Goal: Check status: Check status

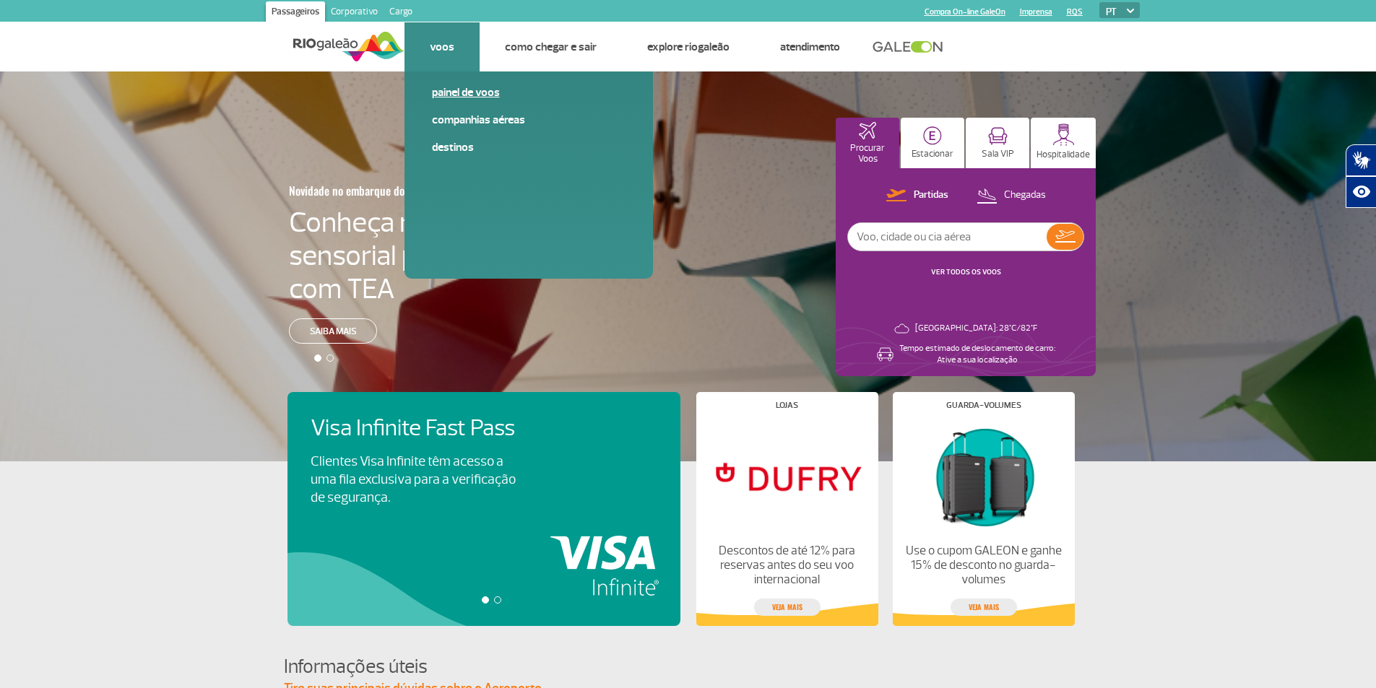
click at [455, 92] on link "Painel de voos" at bounding box center [529, 92] width 194 height 16
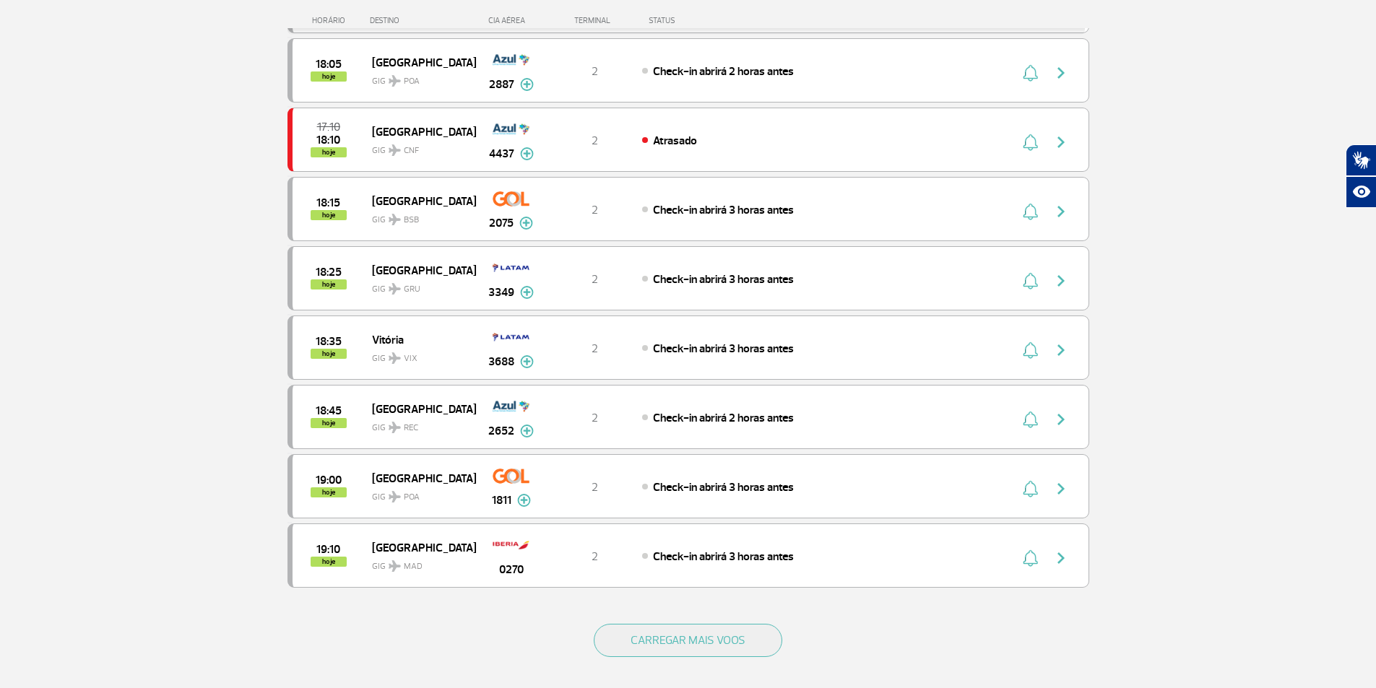
scroll to position [1083, 0]
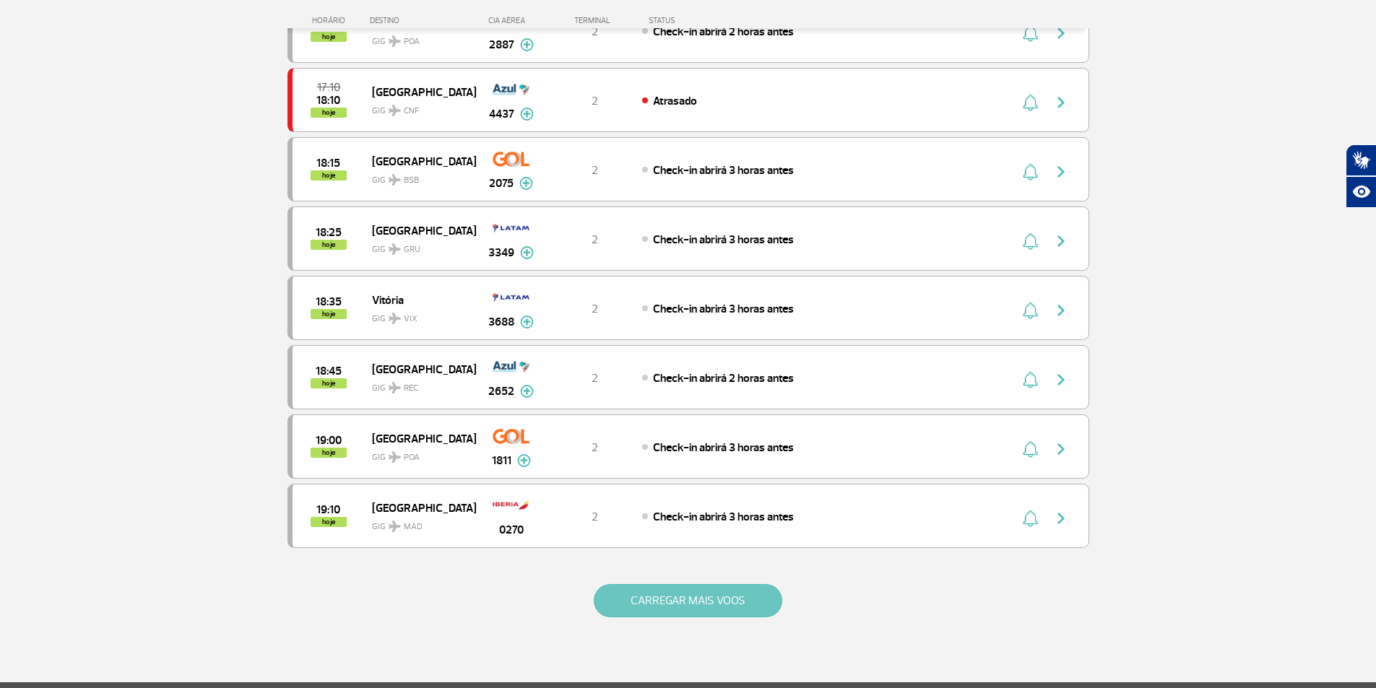
click at [630, 604] on button "CARREGAR MAIS VOOS" at bounding box center [688, 600] width 188 height 33
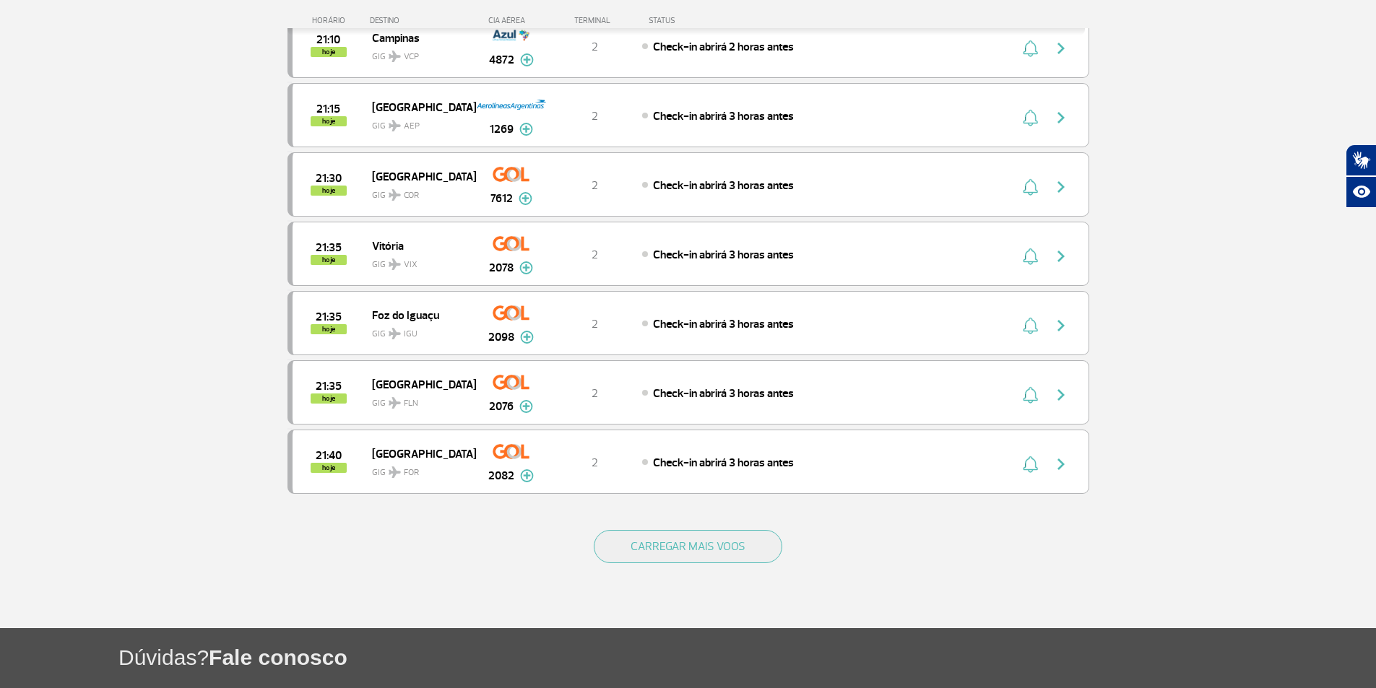
scroll to position [2527, 0]
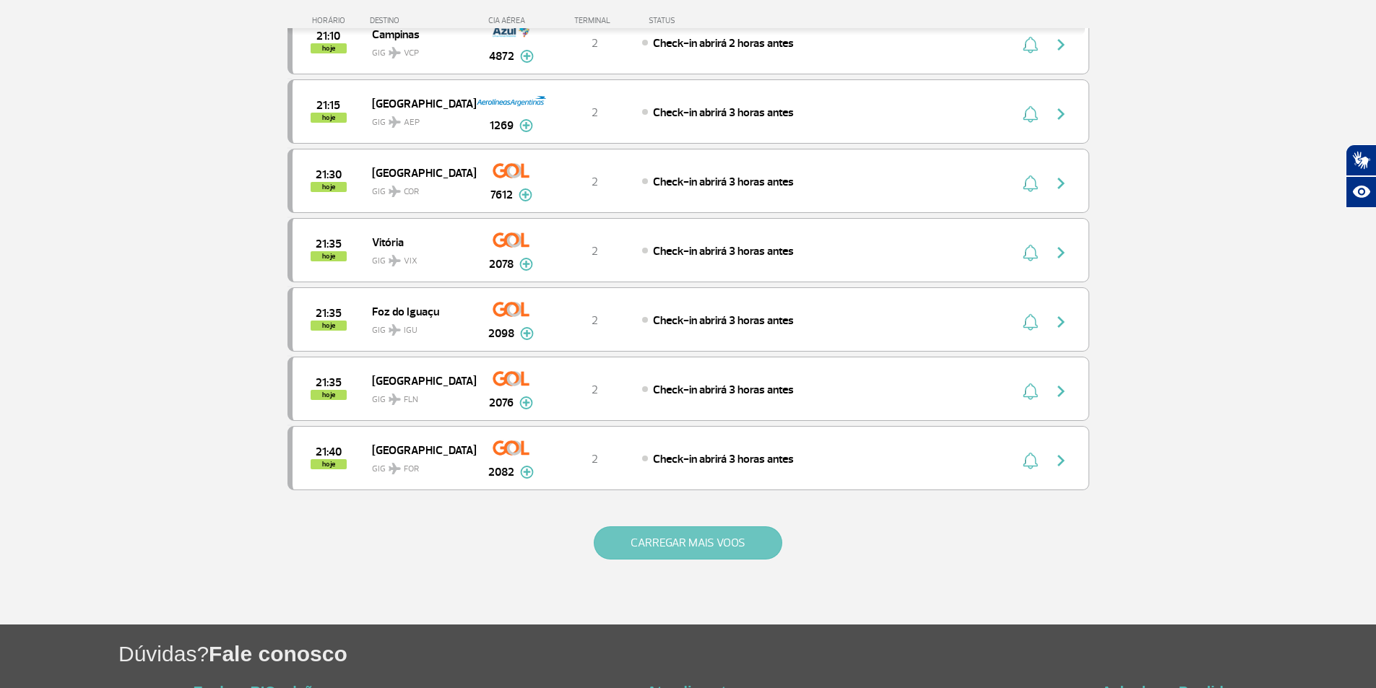
click at [636, 540] on button "CARREGAR MAIS VOOS" at bounding box center [688, 542] width 188 height 33
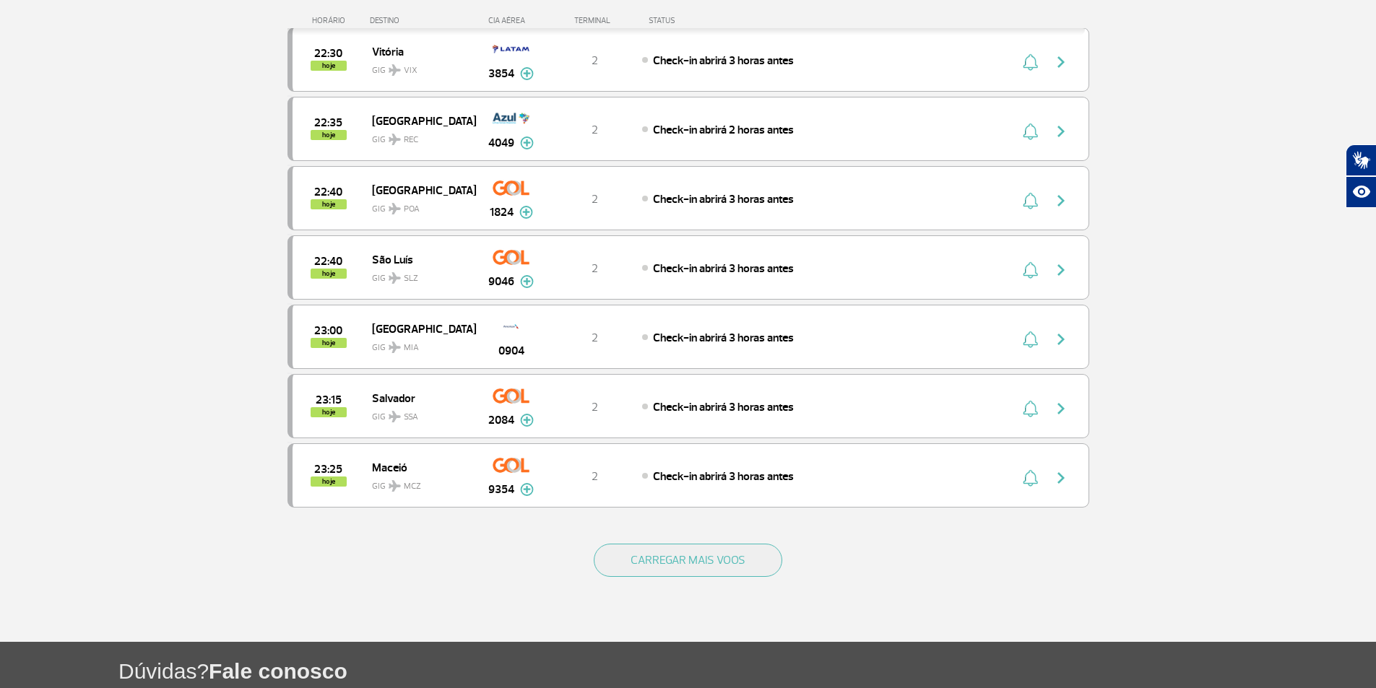
scroll to position [3899, 0]
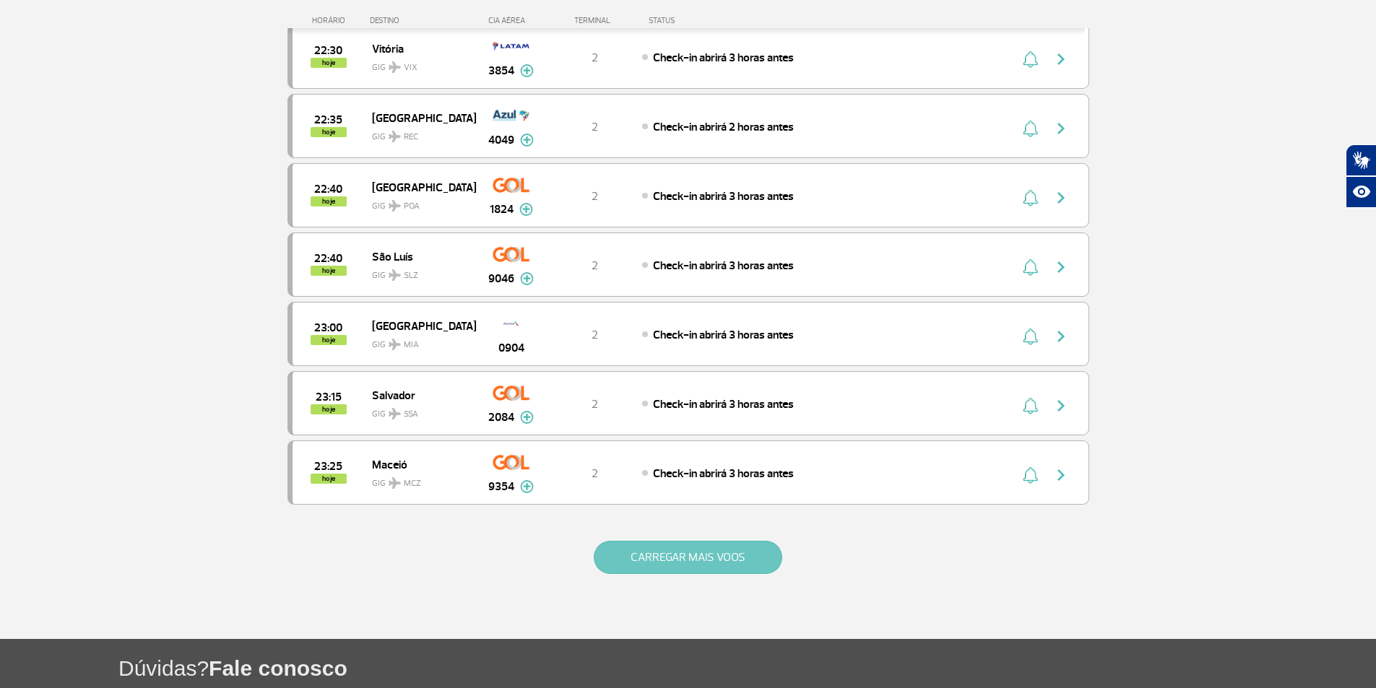
click at [717, 557] on button "CARREGAR MAIS VOOS" at bounding box center [688, 557] width 188 height 33
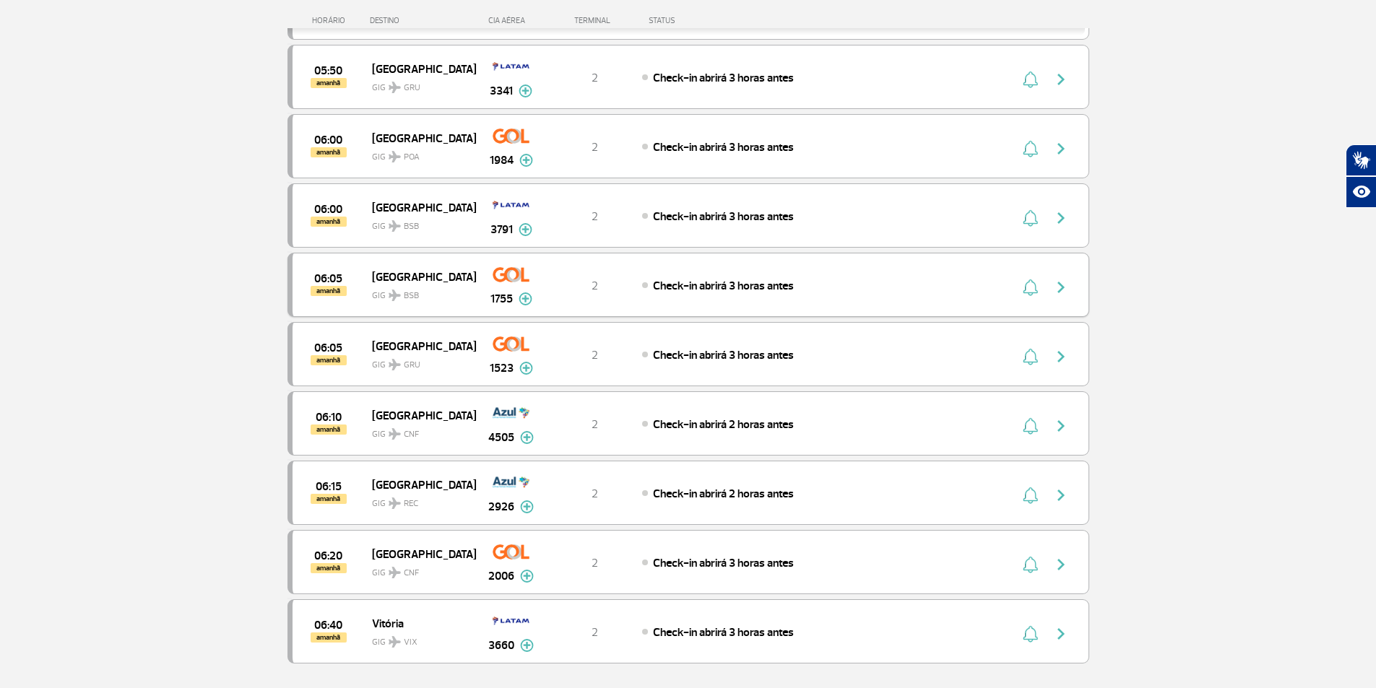
scroll to position [5199, 0]
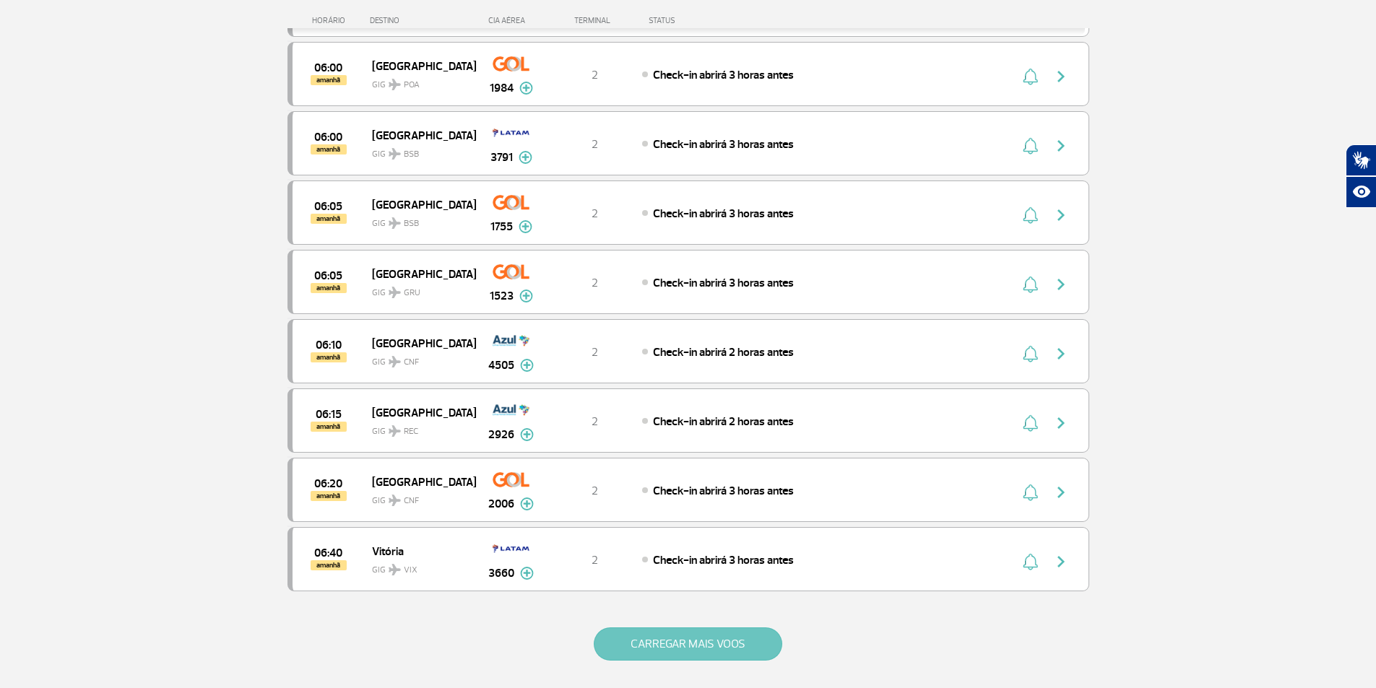
click at [637, 645] on button "CARREGAR MAIS VOOS" at bounding box center [688, 644] width 188 height 33
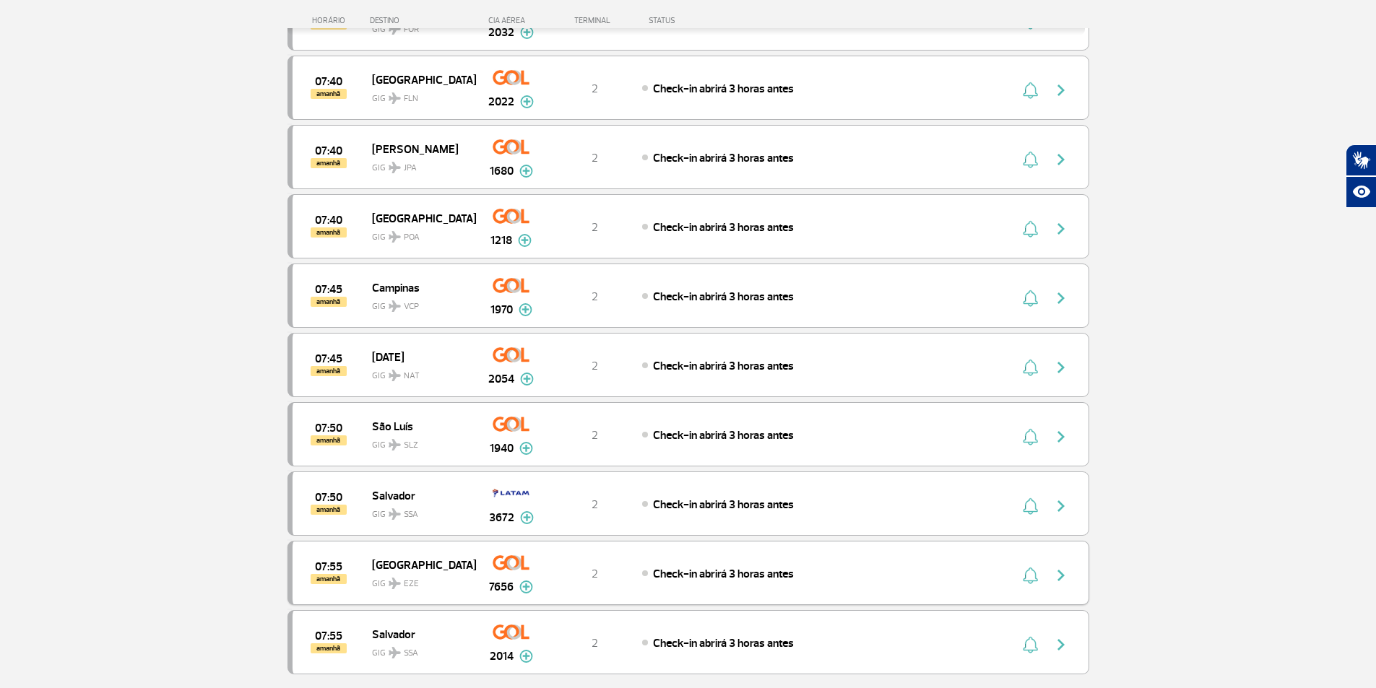
scroll to position [6571, 0]
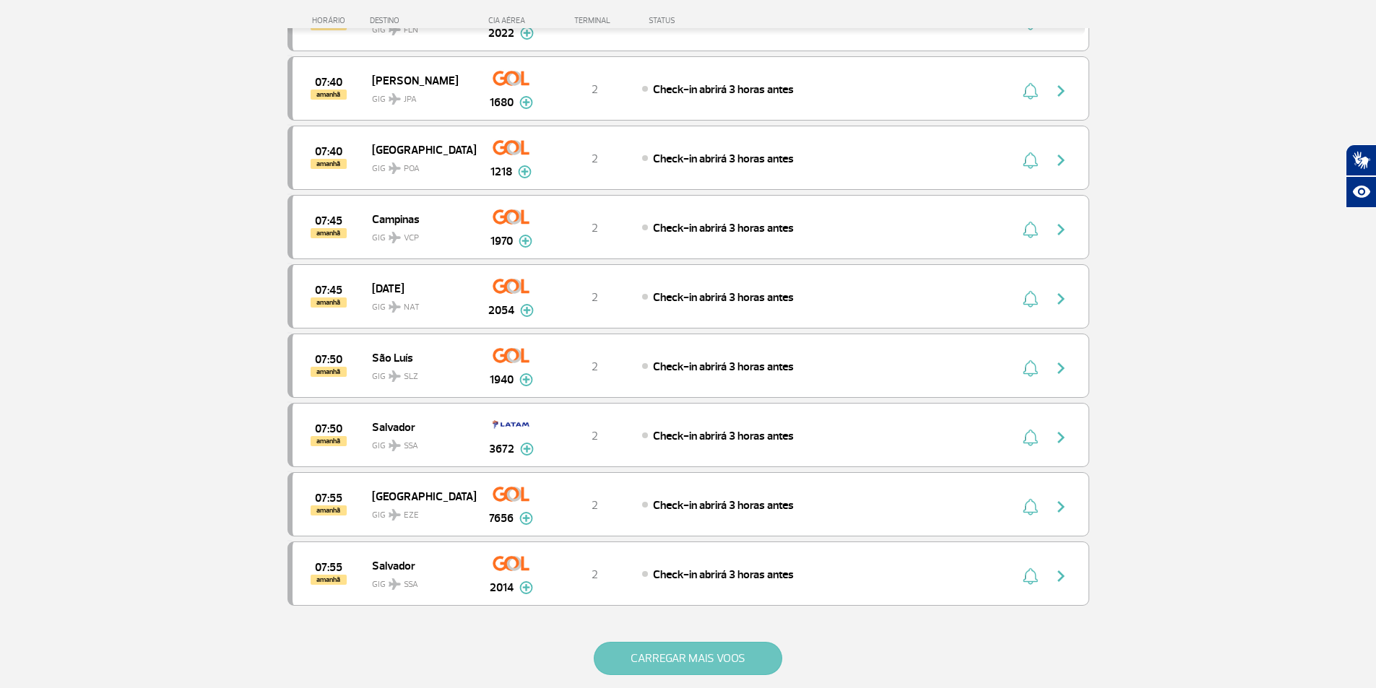
click at [628, 657] on button "CARREGAR MAIS VOOS" at bounding box center [688, 658] width 188 height 33
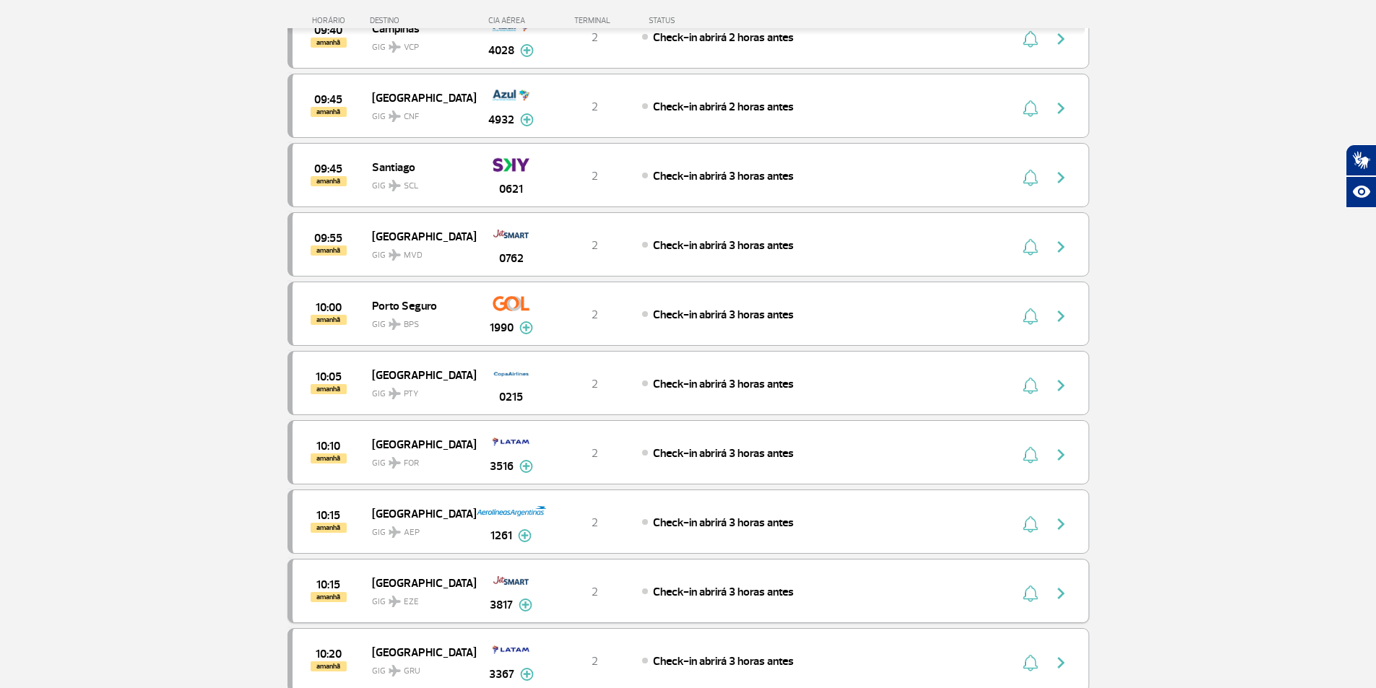
scroll to position [8016, 0]
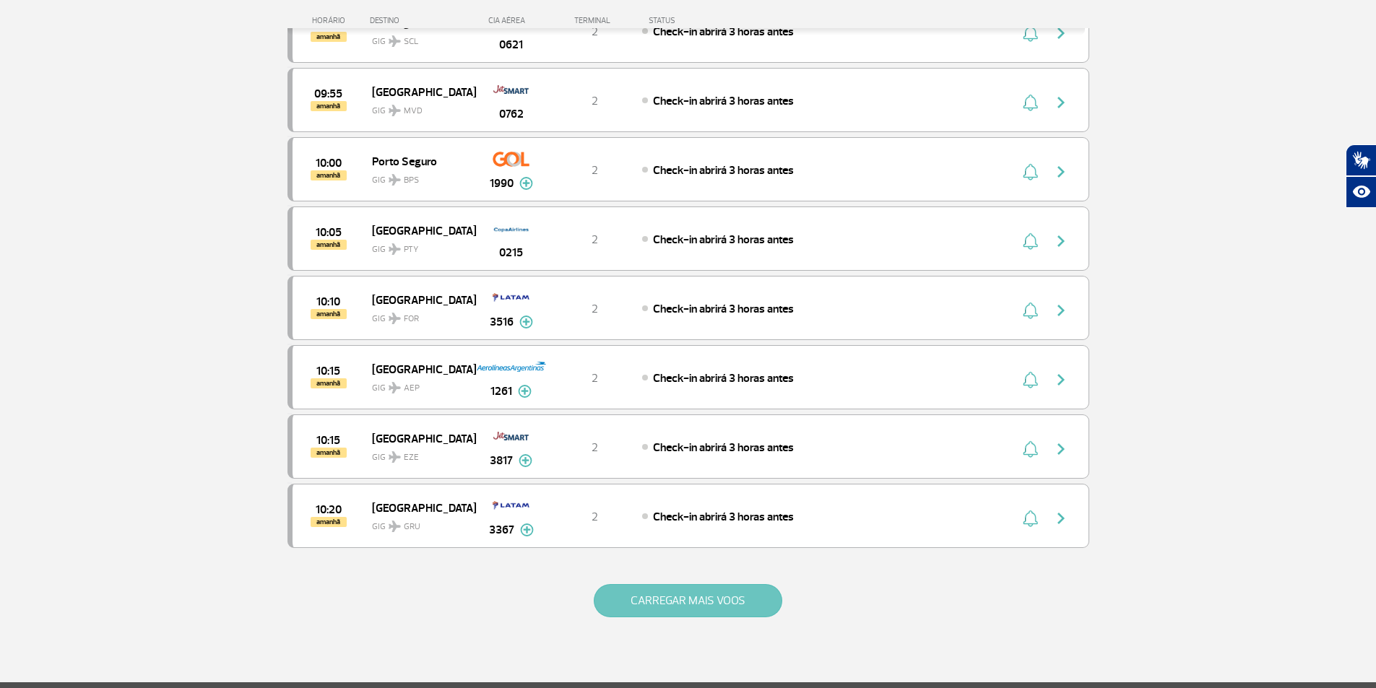
click at [634, 603] on button "CARREGAR MAIS VOOS" at bounding box center [688, 600] width 188 height 33
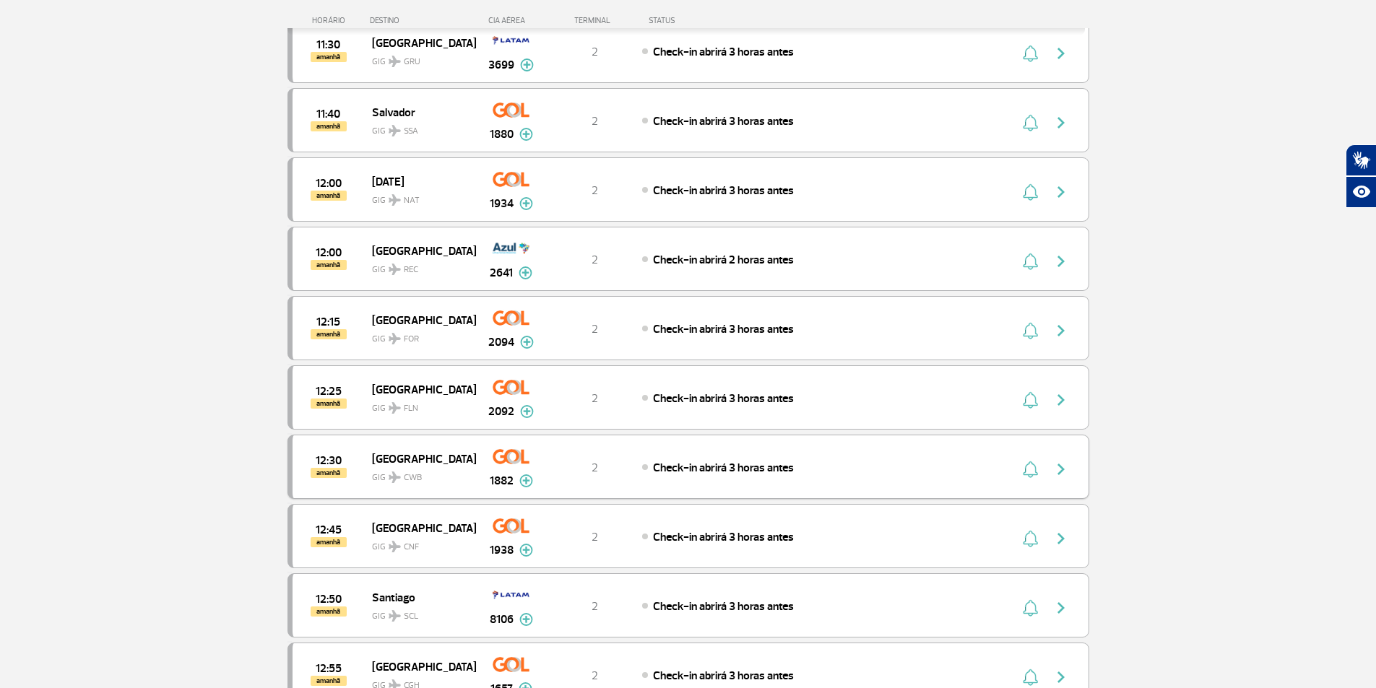
scroll to position [9388, 0]
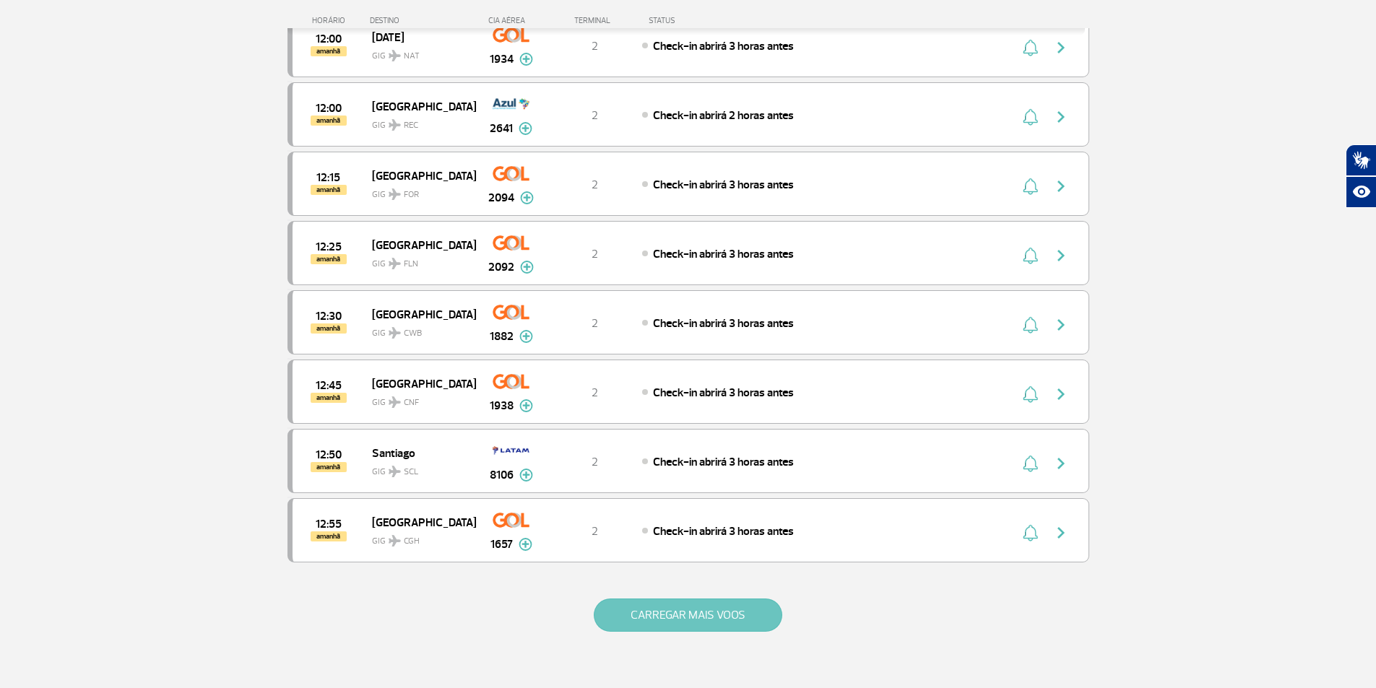
click at [721, 620] on button "CARREGAR MAIS VOOS" at bounding box center [688, 615] width 188 height 33
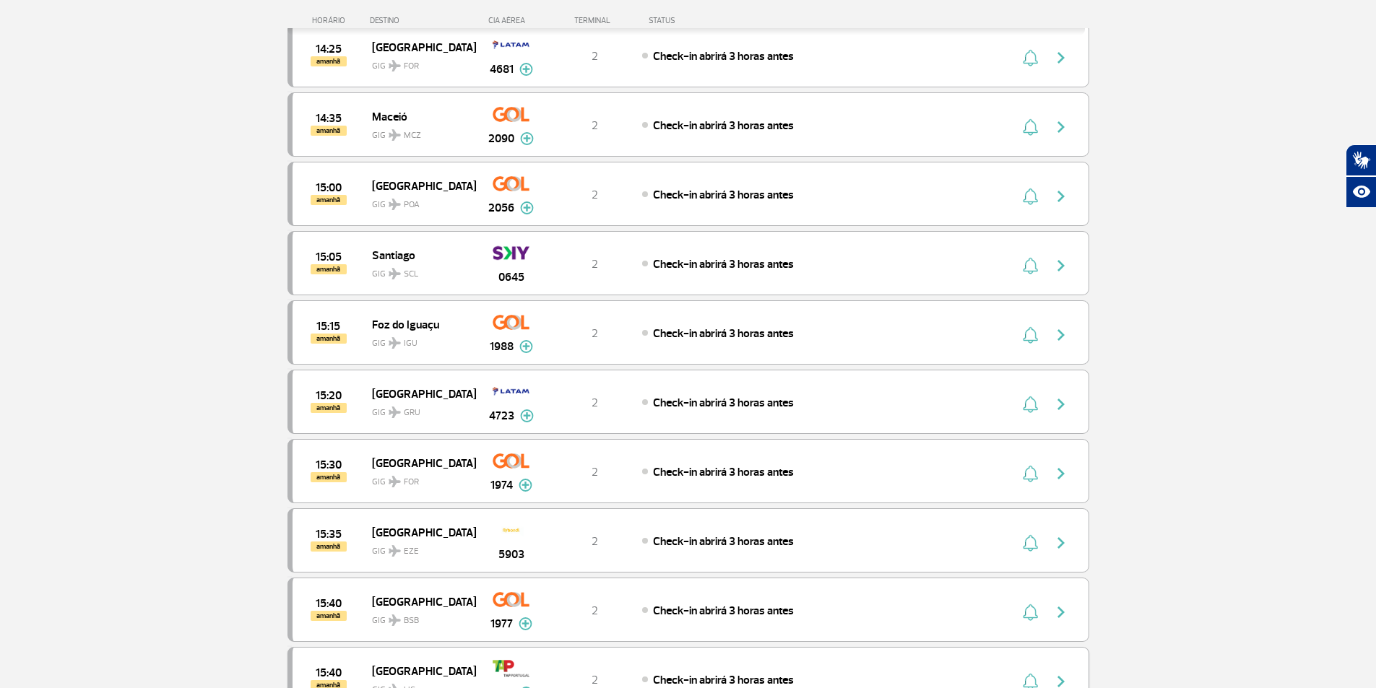
scroll to position [10760, 0]
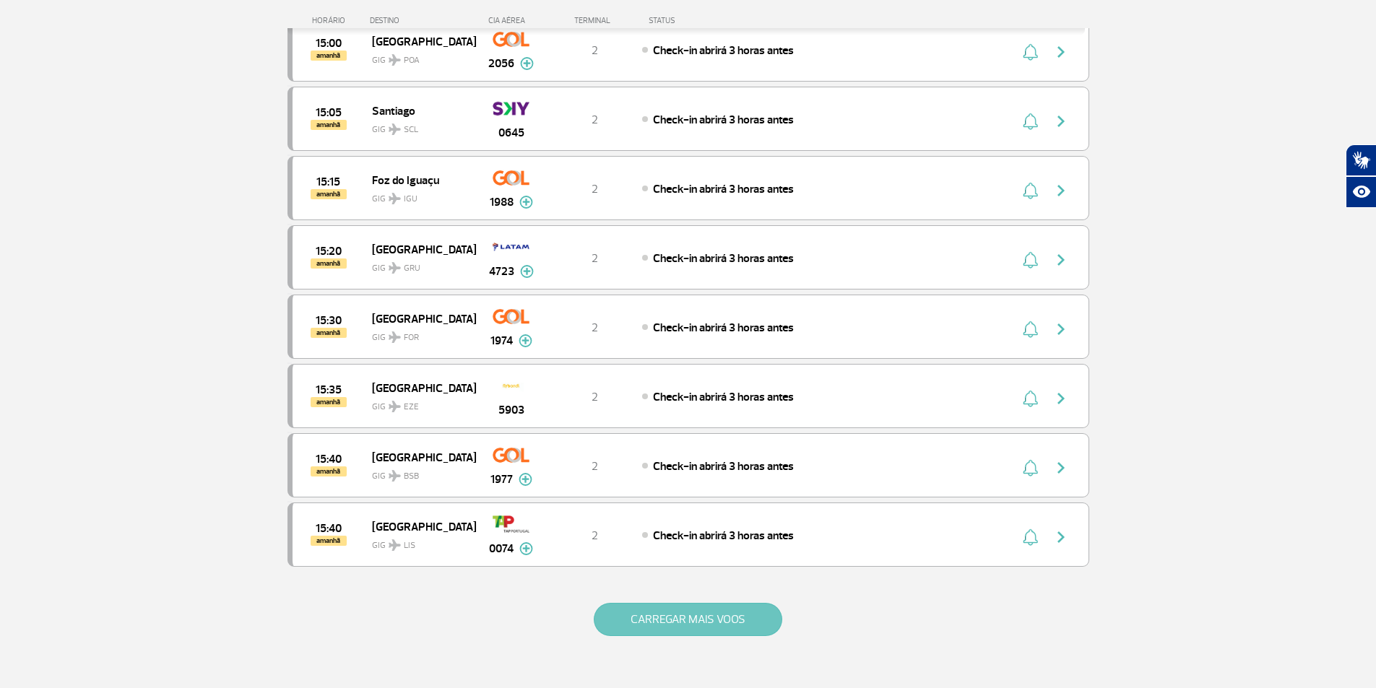
click at [684, 628] on button "CARREGAR MAIS VOOS" at bounding box center [688, 619] width 188 height 33
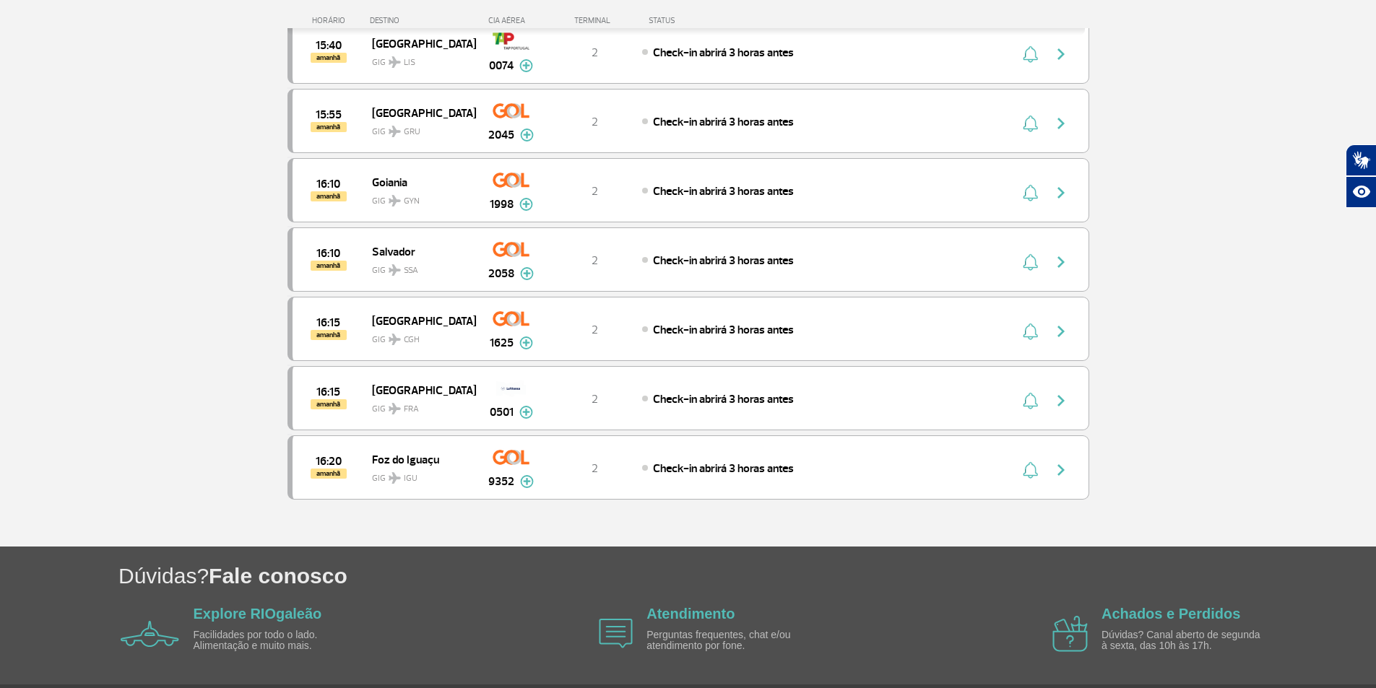
scroll to position [11265, 0]
